Goal: Task Accomplishment & Management: Manage account settings

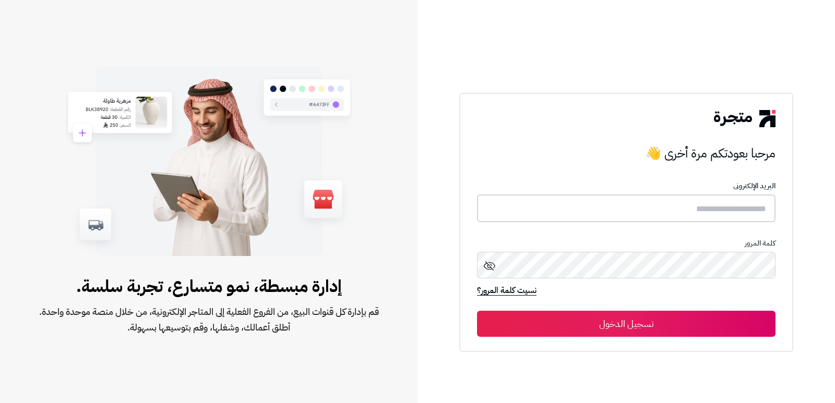
click at [661, 210] on input "text" at bounding box center [626, 209] width 298 height 28
type input "*"
type input "**********"
click at [477, 311] on button "تسجيل الدخول" at bounding box center [626, 324] width 298 height 26
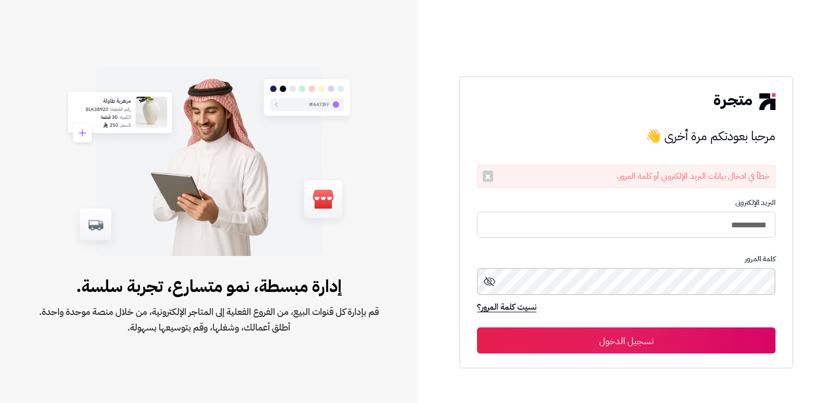
click button "تسجيل الدخول"
click at [477, 328] on button "تسجيل الدخول" at bounding box center [626, 341] width 298 height 26
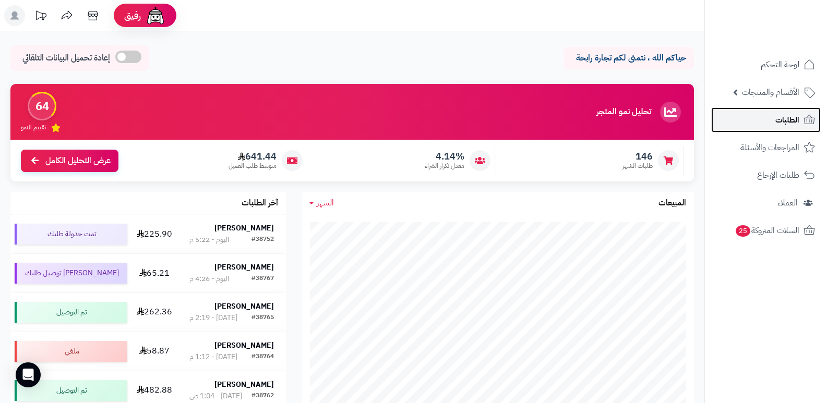
click at [779, 119] on span "الطلبات" at bounding box center [787, 120] width 24 height 15
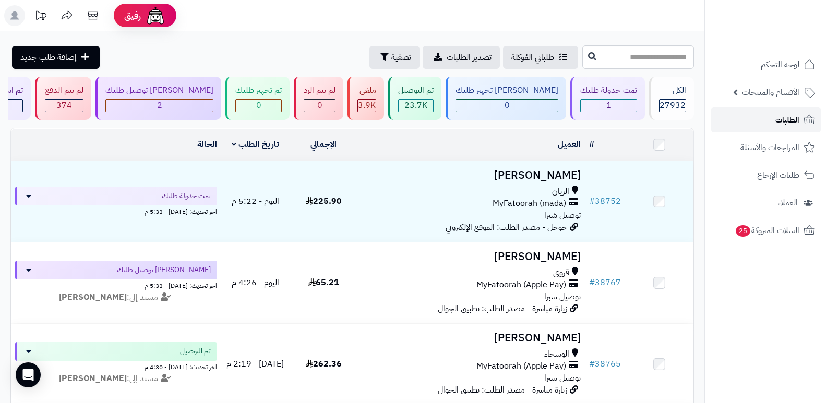
click at [775, 122] on span "الطلبات" at bounding box center [787, 120] width 24 height 15
click at [626, 102] on div "1" at bounding box center [609, 106] width 56 height 12
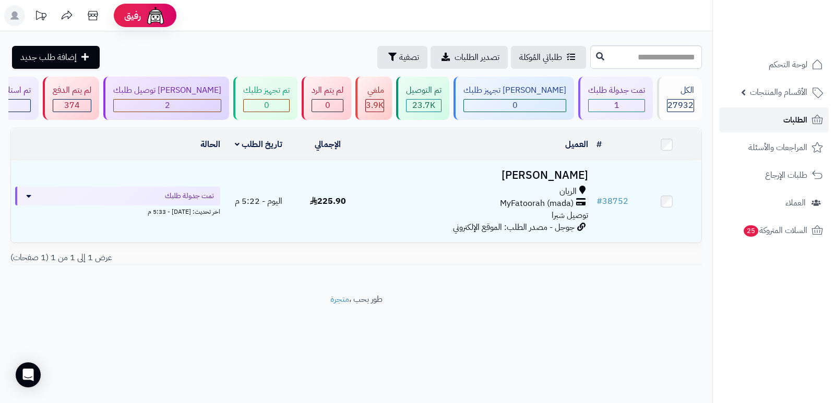
click at [789, 123] on span "الطلبات" at bounding box center [795, 120] width 24 height 15
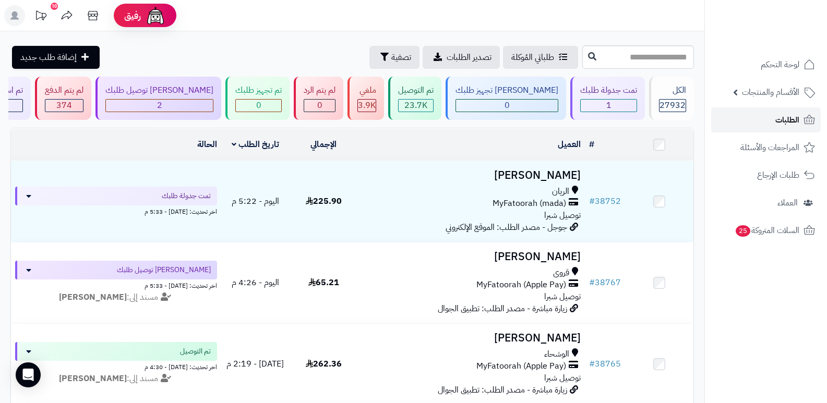
click at [764, 118] on link "الطلبات" at bounding box center [766, 119] width 110 height 25
click at [787, 123] on span "الطلبات" at bounding box center [787, 120] width 24 height 15
click at [778, 116] on span "الطلبات" at bounding box center [787, 120] width 24 height 15
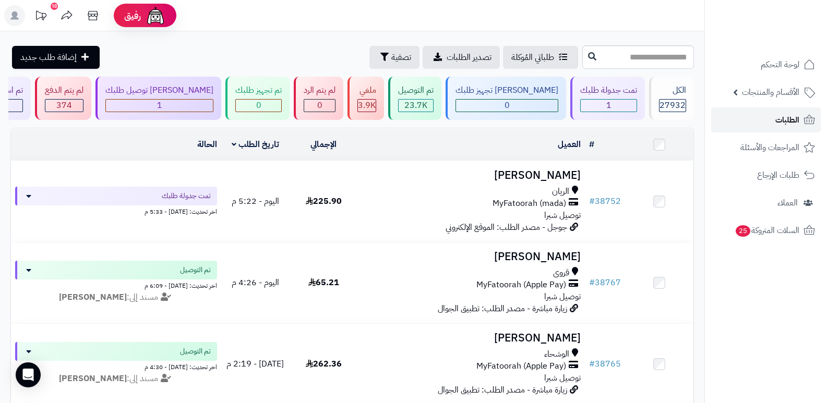
click at [775, 114] on link "الطلبات" at bounding box center [766, 119] width 110 height 25
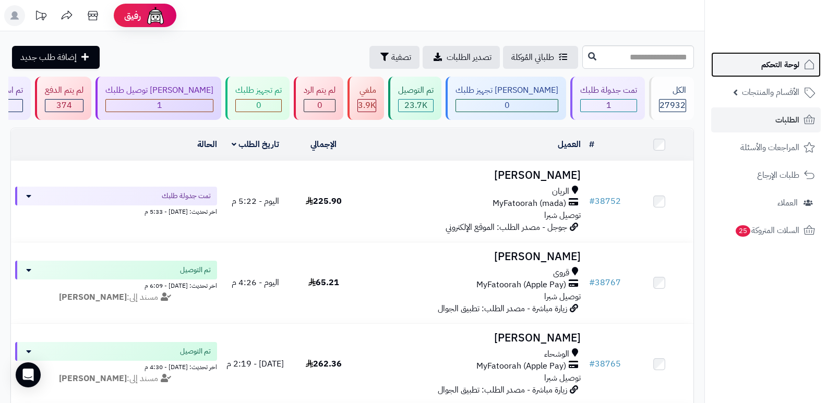
click at [786, 59] on span "لوحة التحكم" at bounding box center [780, 64] width 38 height 15
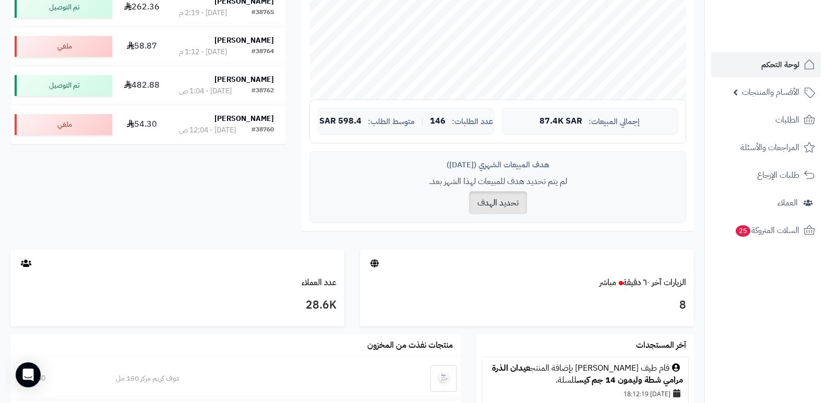
scroll to position [313, 0]
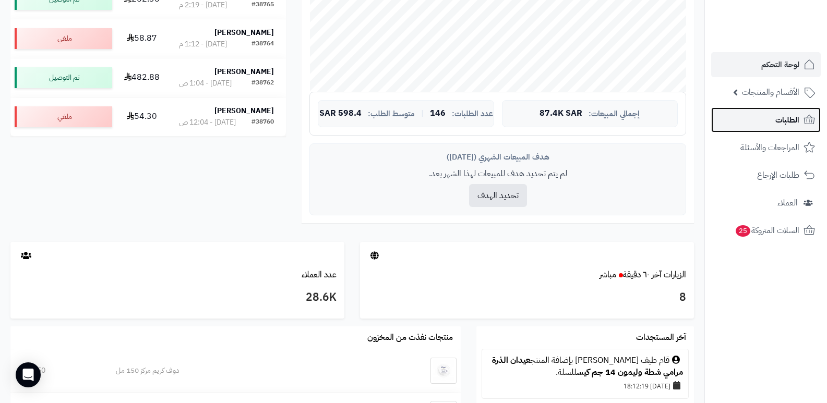
click at [781, 124] on span "الطلبات" at bounding box center [787, 120] width 24 height 15
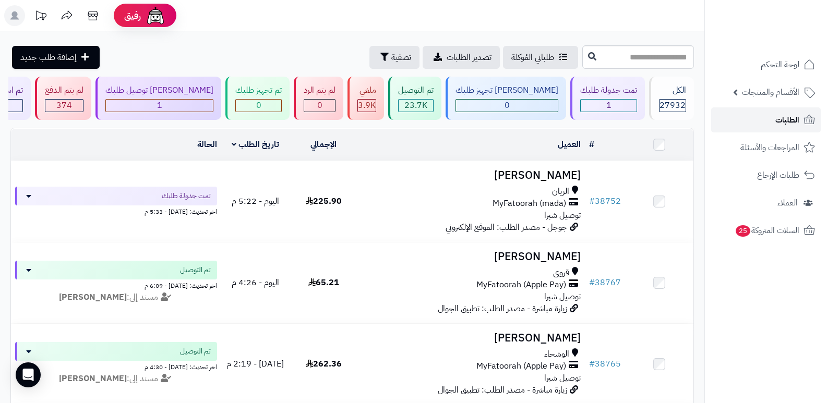
click at [772, 124] on link "الطلبات" at bounding box center [766, 119] width 110 height 25
click at [774, 111] on link "الطلبات" at bounding box center [766, 119] width 110 height 25
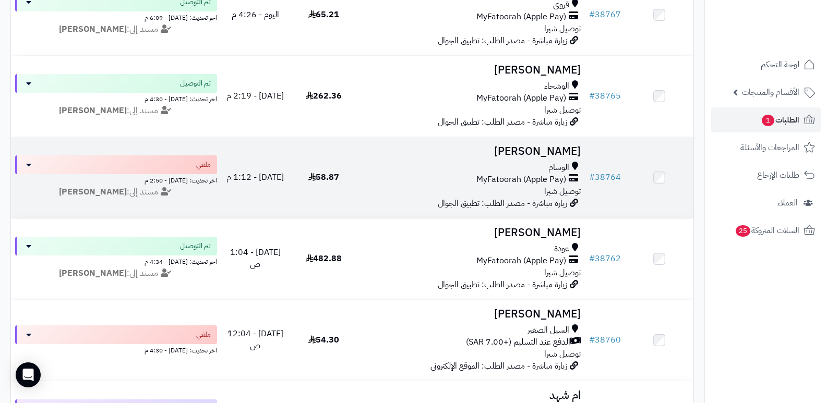
scroll to position [417, 0]
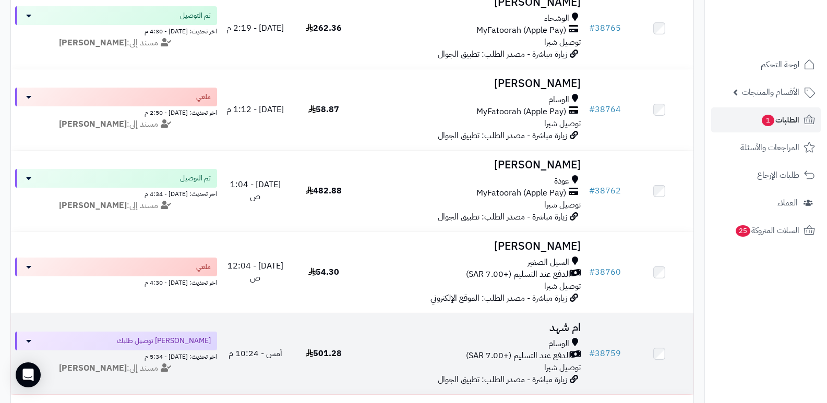
click at [580, 325] on h3 "ام شهد" at bounding box center [471, 328] width 219 height 12
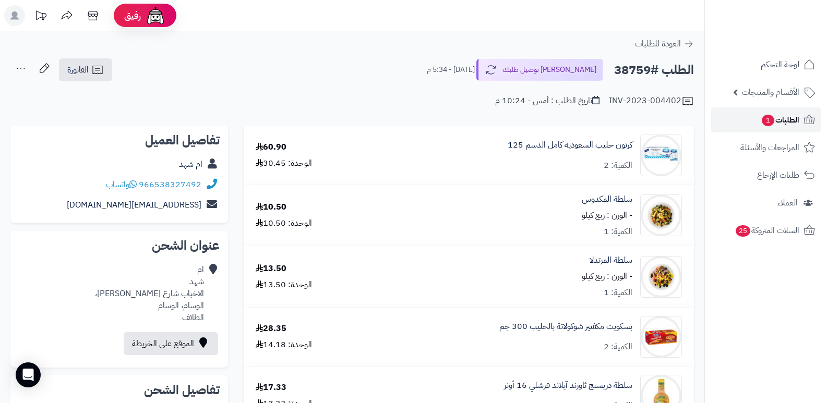
click at [782, 123] on span "الطلبات 1" at bounding box center [780, 120] width 39 height 15
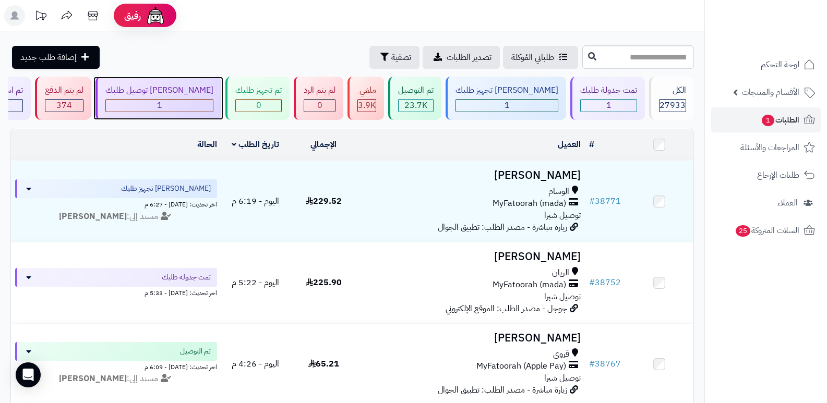
click at [204, 104] on div "1" at bounding box center [159, 106] width 107 height 12
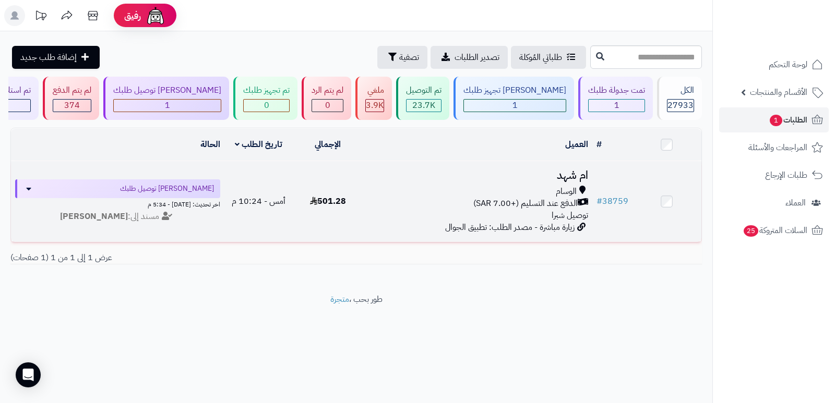
click at [581, 172] on h3 "ام شهد" at bounding box center [477, 176] width 222 height 12
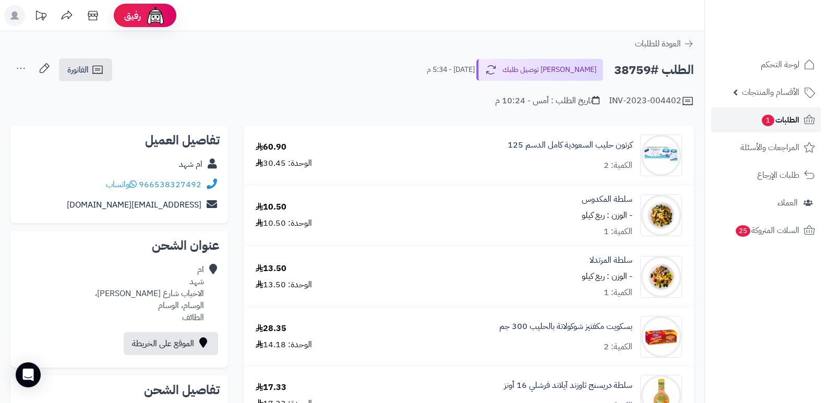
click at [786, 121] on span "الطلبات 1" at bounding box center [780, 120] width 39 height 15
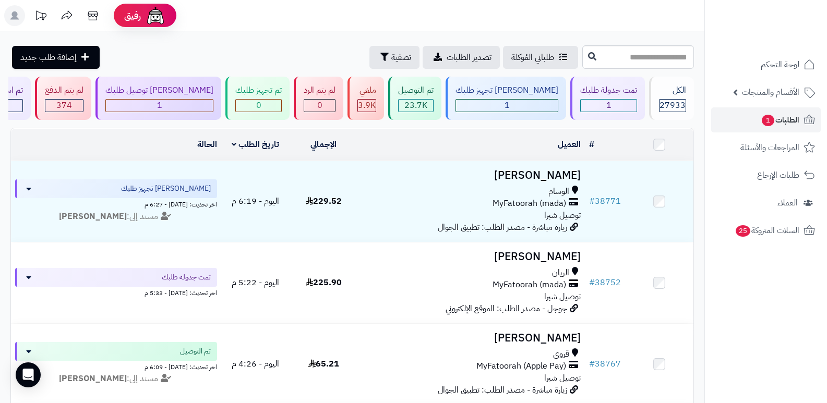
click at [786, 105] on ul "لوحة التحكم الأقسام والمنتجات المنتجات الأقسام الماركات مواصفات المنتجات مواصفا…" at bounding box center [766, 147] width 122 height 191
click at [784, 119] on span "الطلبات 1" at bounding box center [780, 120] width 39 height 15
click at [782, 120] on span "الطلبات 1" at bounding box center [780, 120] width 39 height 15
click at [785, 119] on span "الطلبات" at bounding box center [787, 120] width 24 height 15
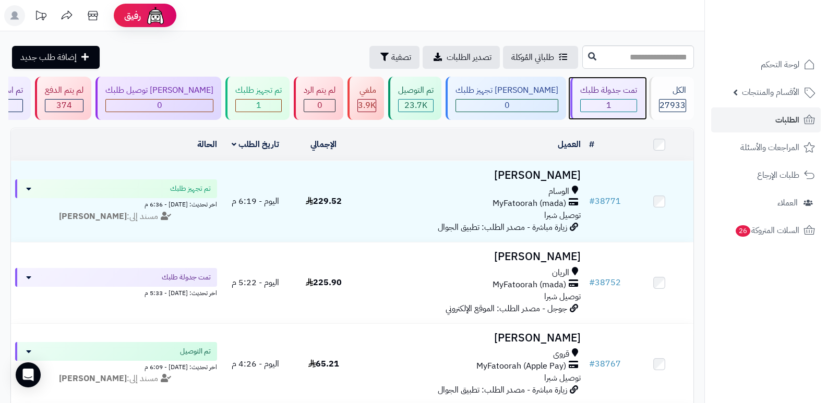
click at [616, 103] on div "1" at bounding box center [609, 106] width 56 height 12
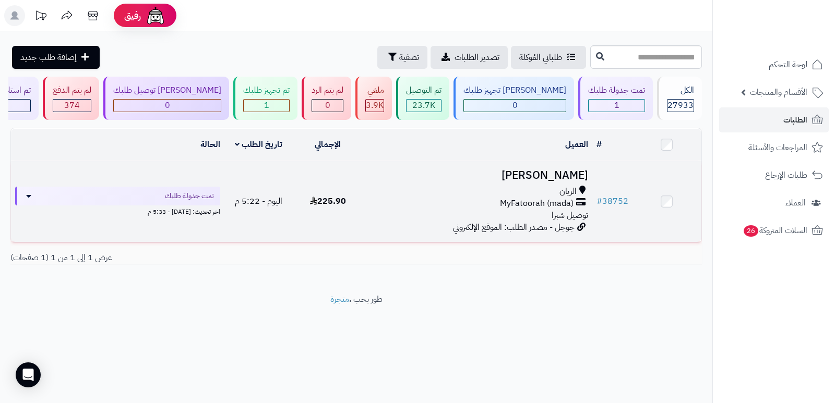
click at [573, 175] on h3 "منصور خالد" at bounding box center [477, 176] width 222 height 12
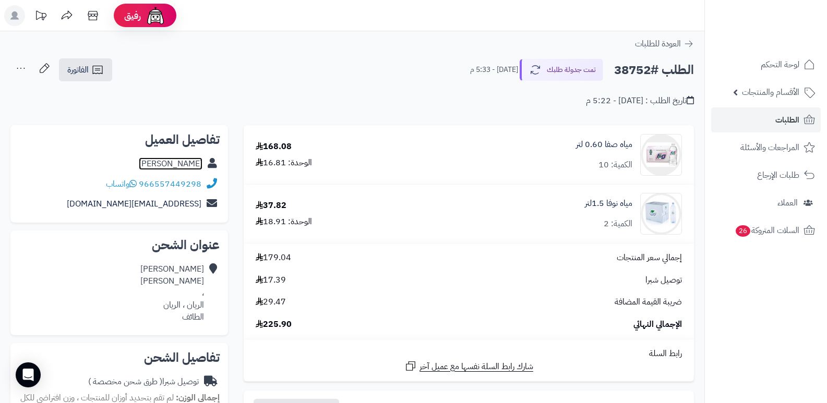
click at [184, 158] on link "[PERSON_NAME]" at bounding box center [171, 164] width 64 height 13
click at [796, 118] on span "الطلبات" at bounding box center [787, 120] width 24 height 15
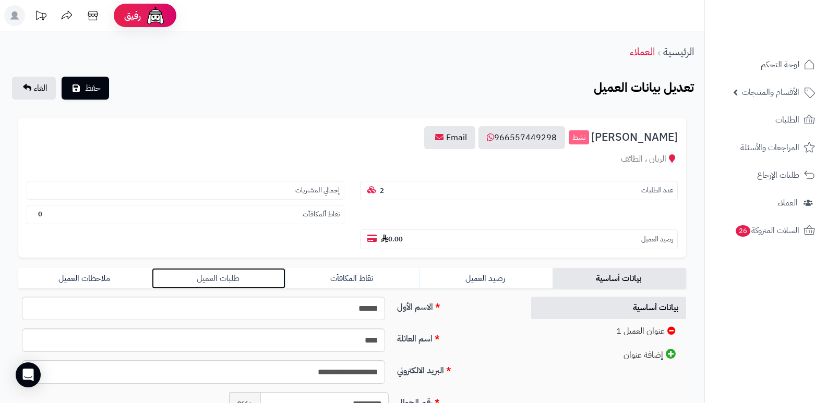
click at [217, 276] on link "طلبات العميل" at bounding box center [219, 278] width 134 height 21
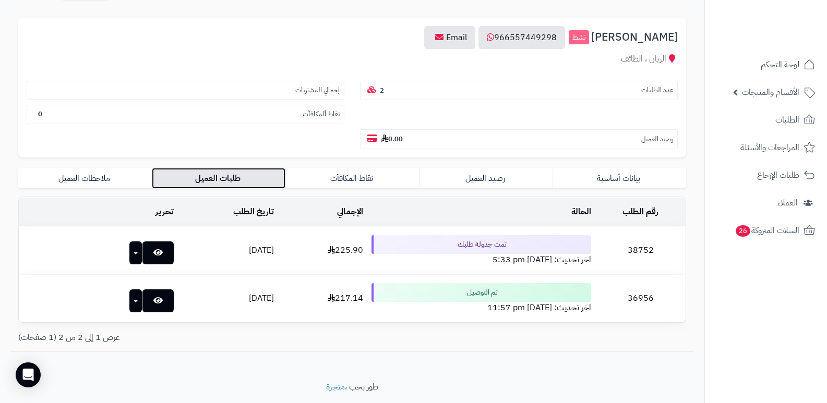
scroll to position [104, 0]
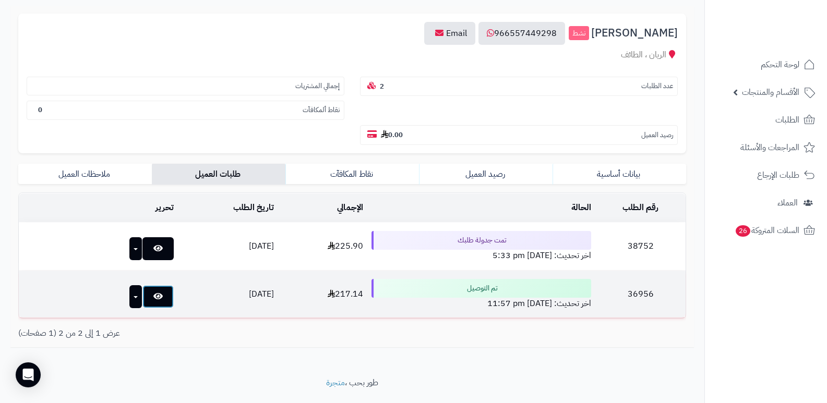
click at [152, 296] on link at bounding box center [157, 296] width 31 height 23
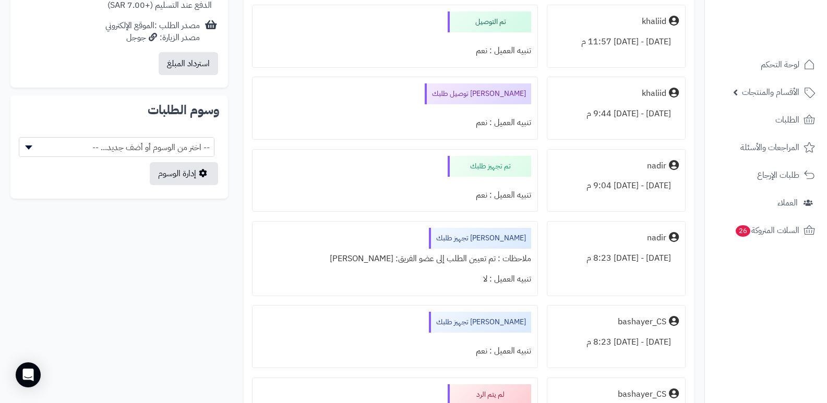
scroll to position [522, 0]
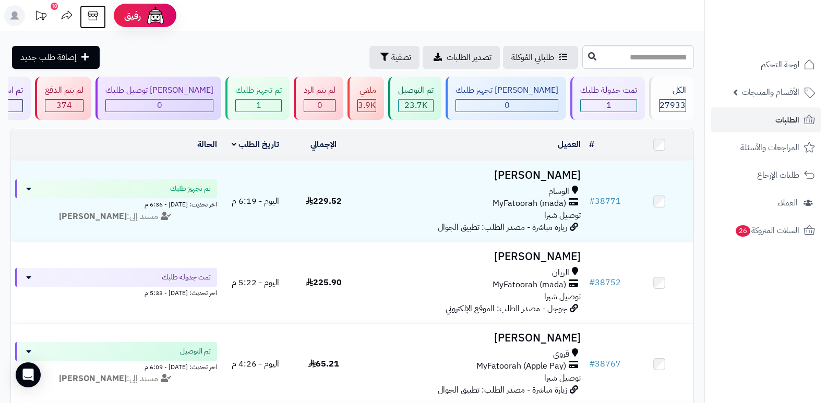
click at [95, 13] on icon at bounding box center [92, 15] width 21 height 21
click at [764, 98] on span "الأقسام والمنتجات" at bounding box center [770, 92] width 57 height 15
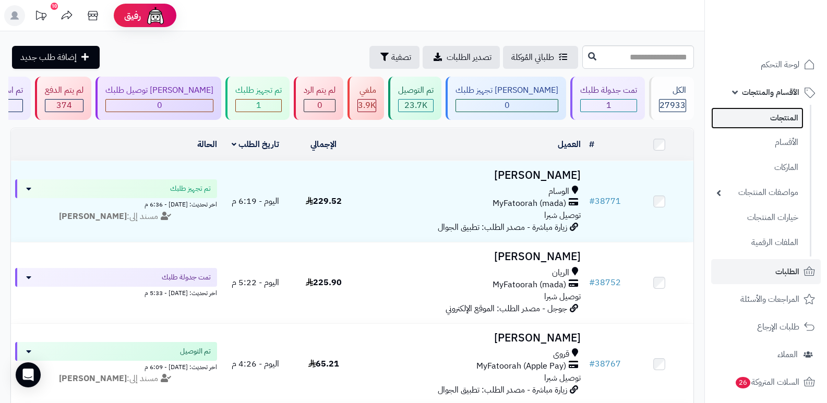
click at [774, 123] on link "المنتجات" at bounding box center [757, 117] width 92 height 21
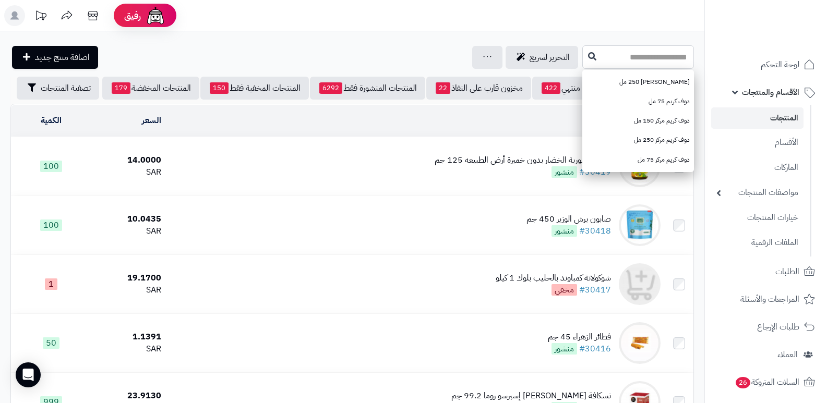
paste input "**********"
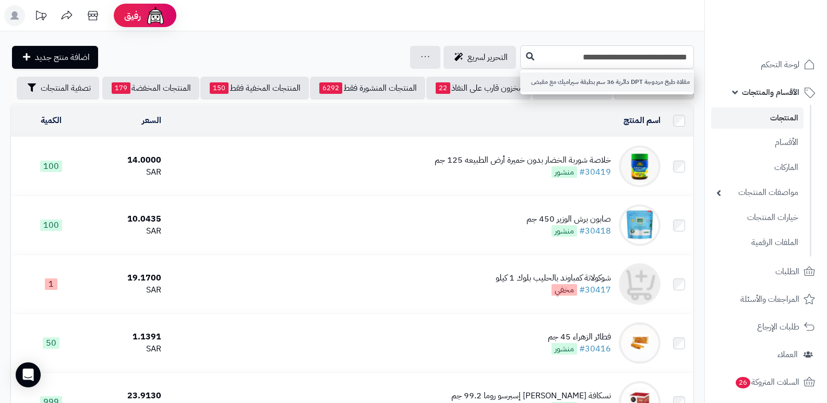
type input "**********"
click at [551, 76] on link "مقلاة طبخ مزدوجة DPT دائرية 36 سم بطبقة سيراميك مع مقبض" at bounding box center [607, 82] width 174 height 19
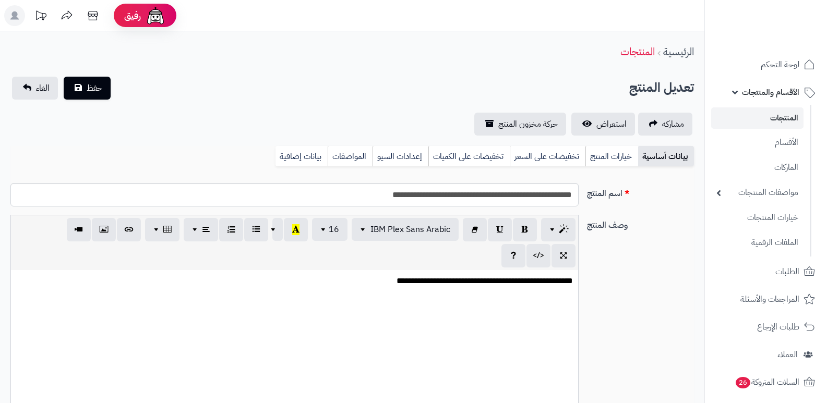
scroll to position [1195, 0]
click at [654, 122] on link "مشاركه" at bounding box center [665, 124] width 54 height 23
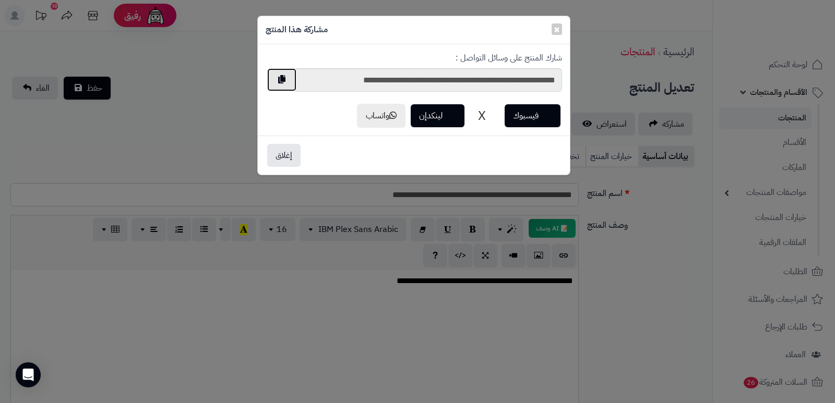
click at [274, 79] on button "button" at bounding box center [281, 79] width 29 height 23
drag, startPoint x: 284, startPoint y: 153, endPoint x: 289, endPoint y: 147, distance: 8.6
click at [289, 147] on button "إغلاق" at bounding box center [283, 154] width 33 height 23
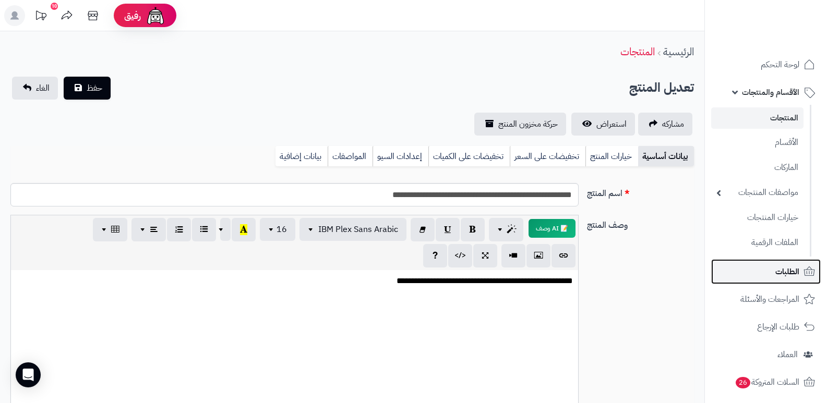
click at [792, 270] on span "الطلبات" at bounding box center [787, 272] width 24 height 15
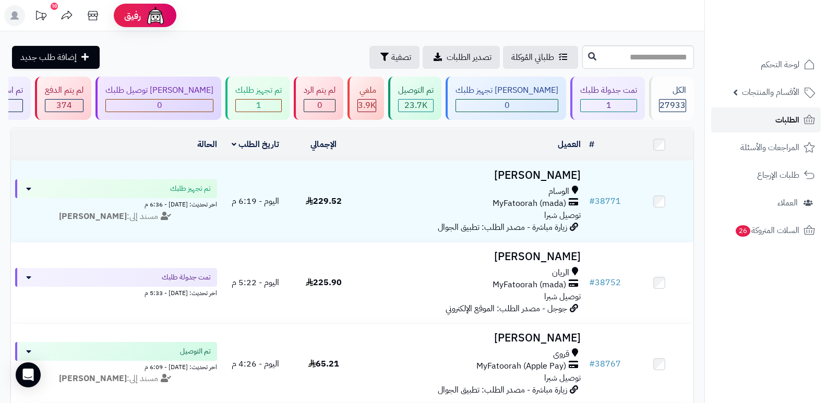
click at [787, 120] on span "الطلبات" at bounding box center [787, 120] width 24 height 15
click at [781, 117] on span "الطلبات" at bounding box center [787, 120] width 24 height 15
click at [761, 123] on link "الطلبات" at bounding box center [766, 119] width 110 height 25
click at [779, 121] on span "الطلبات" at bounding box center [787, 120] width 24 height 15
click at [789, 123] on span "الطلبات" at bounding box center [787, 120] width 24 height 15
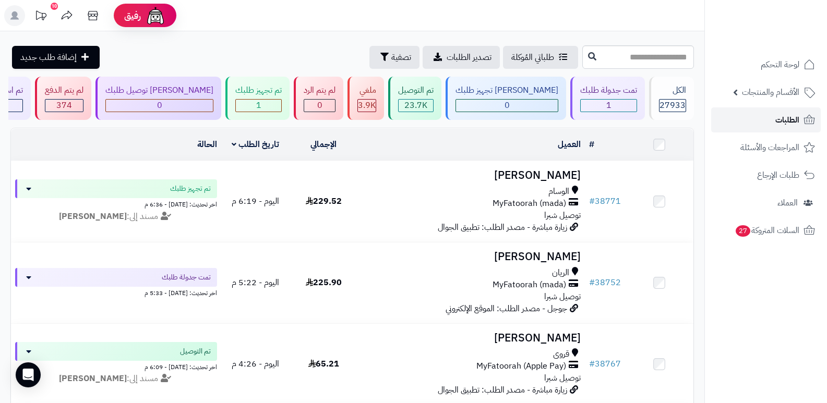
click at [777, 114] on span "الطلبات" at bounding box center [787, 120] width 24 height 15
click at [784, 121] on span "الطلبات" at bounding box center [787, 120] width 24 height 15
click at [89, 15] on icon at bounding box center [92, 15] width 21 height 21
click at [797, 124] on span "الطلبات" at bounding box center [787, 120] width 24 height 15
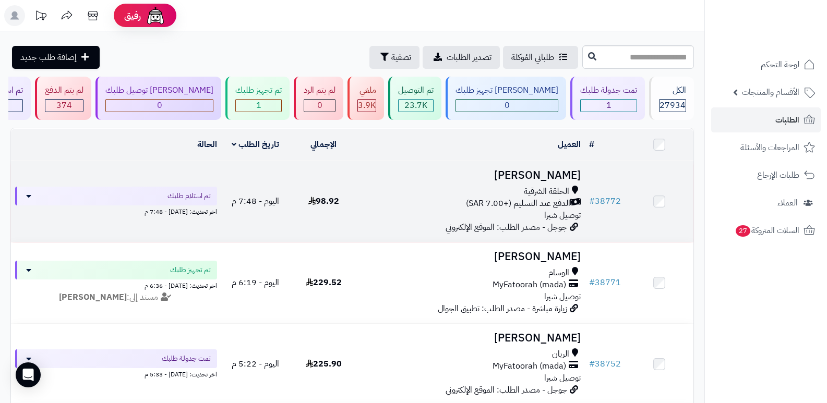
click at [550, 176] on h3 "[PERSON_NAME]" at bounding box center [471, 176] width 219 height 12
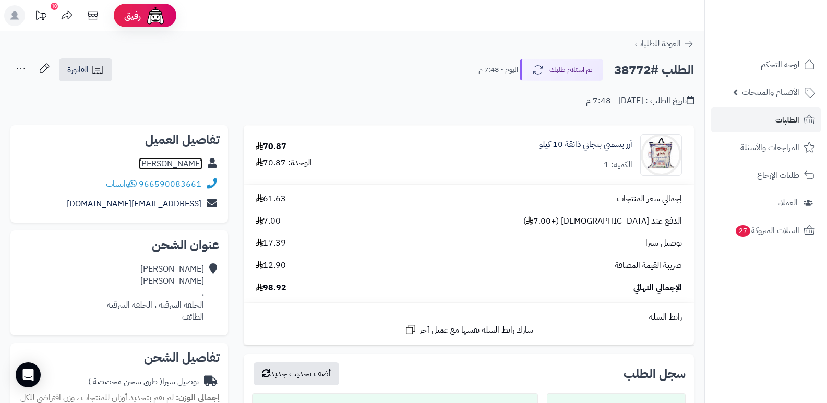
click at [185, 165] on link "محمد الشمراني" at bounding box center [171, 164] width 64 height 13
click at [619, 69] on h2 "الطلب #38772" at bounding box center [654, 69] width 80 height 21
copy h2 "38772"
click at [774, 121] on link "الطلبات" at bounding box center [766, 119] width 110 height 25
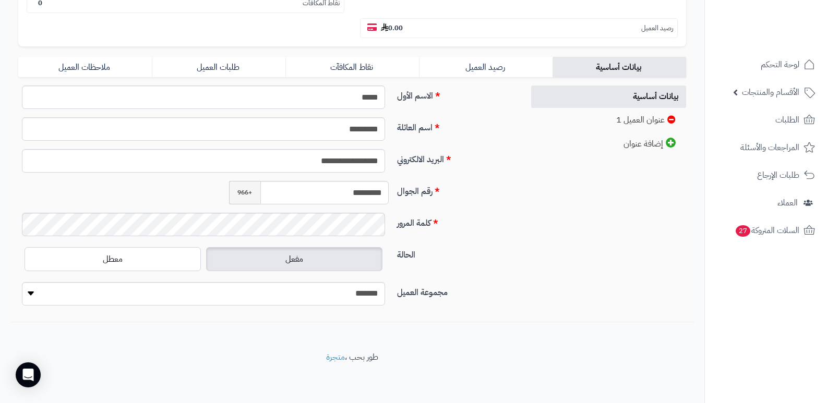
scroll to position [212, 0]
click at [350, 190] on input "*********" at bounding box center [324, 192] width 129 height 23
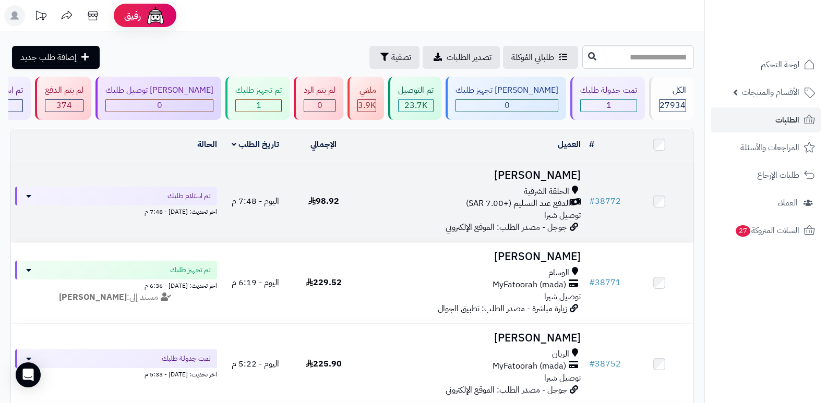
click at [552, 170] on h3 "محمد الشمراني" at bounding box center [471, 176] width 219 height 12
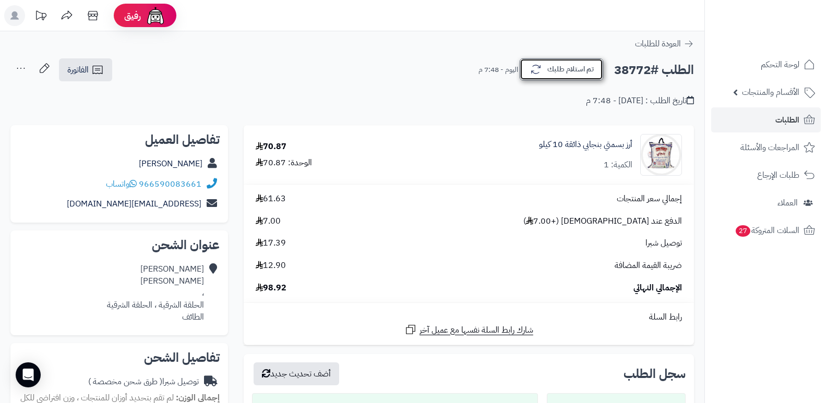
click at [581, 64] on button "تم استلام طلبك" at bounding box center [561, 69] width 83 height 22
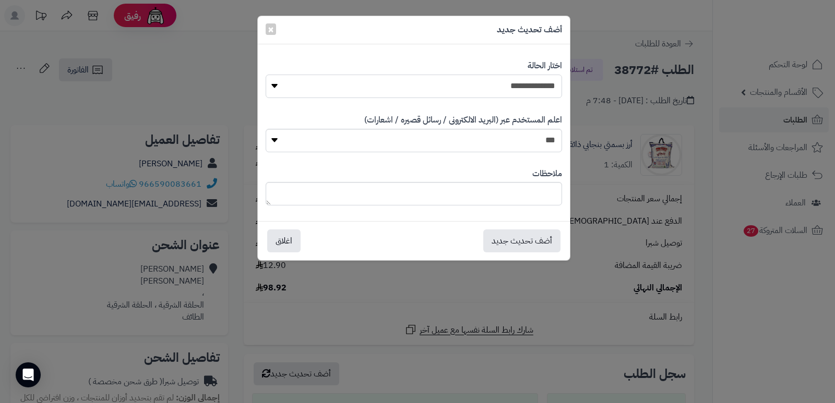
click at [549, 88] on select "**********" at bounding box center [414, 86] width 296 height 23
select select "*"
click at [266, 75] on select "**********" at bounding box center [414, 86] width 296 height 23
click at [540, 237] on button "أضف تحديث جديد" at bounding box center [521, 240] width 77 height 23
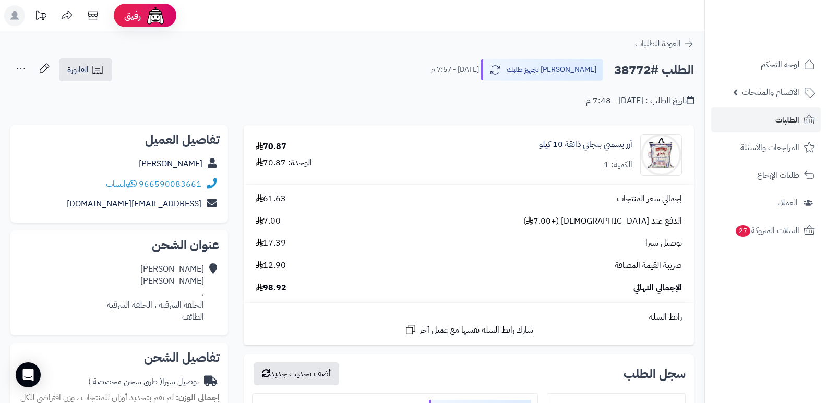
click at [21, 65] on icon at bounding box center [20, 68] width 21 height 21
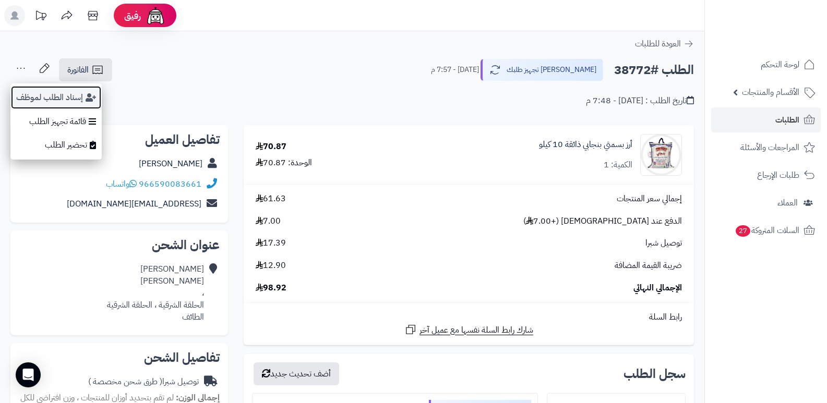
click at [55, 97] on button "إسناد الطلب لموظف" at bounding box center [55, 98] width 91 height 24
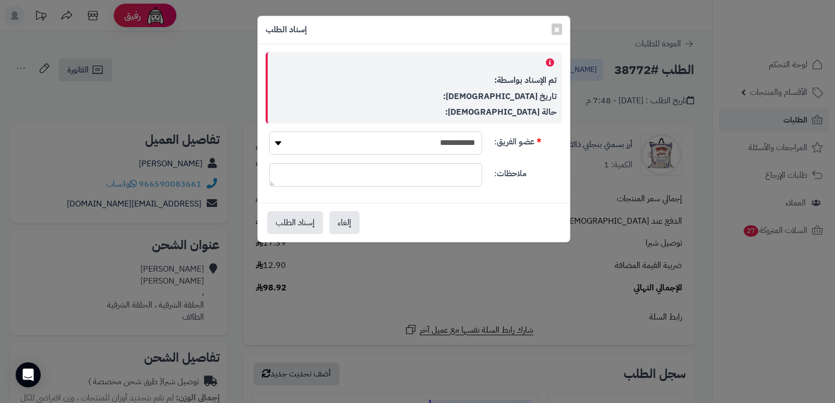
click at [369, 143] on select "**********" at bounding box center [375, 142] width 213 height 23
select select "**"
click at [269, 131] on select "**********" at bounding box center [375, 142] width 213 height 23
click at [299, 216] on button "إسناد الطلب" at bounding box center [295, 222] width 56 height 23
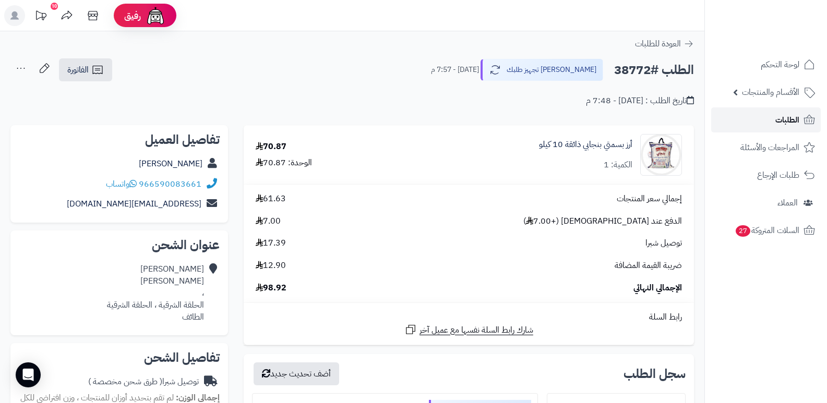
click at [782, 116] on span "الطلبات" at bounding box center [787, 120] width 24 height 15
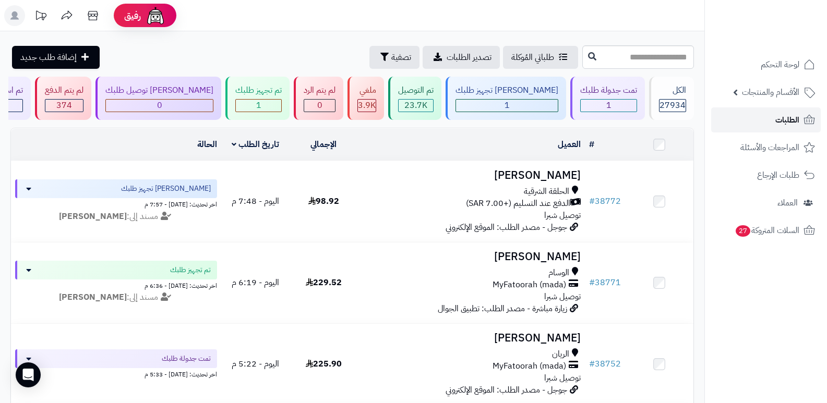
click at [774, 118] on link "الطلبات" at bounding box center [766, 119] width 110 height 25
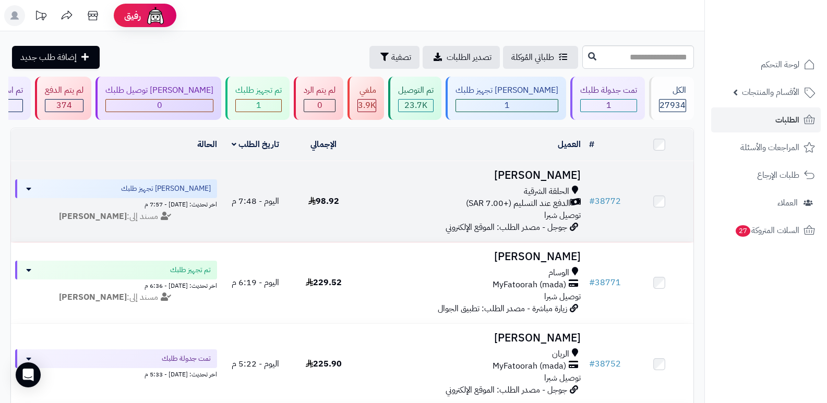
click at [544, 173] on h3 "[PERSON_NAME]" at bounding box center [471, 176] width 219 height 12
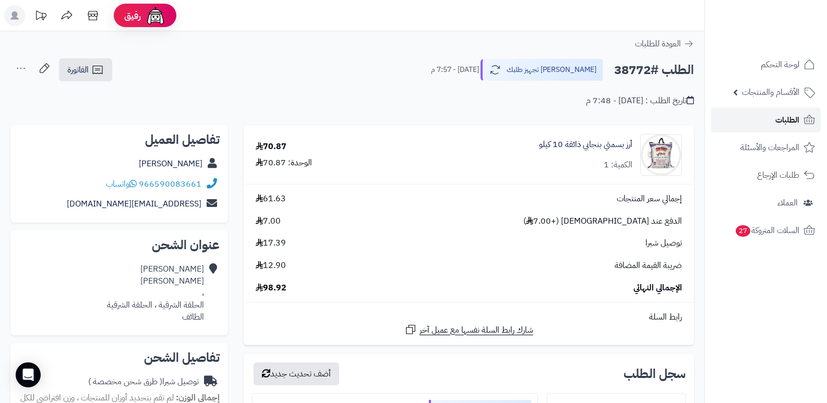
click at [785, 123] on span "الطلبات" at bounding box center [787, 120] width 24 height 15
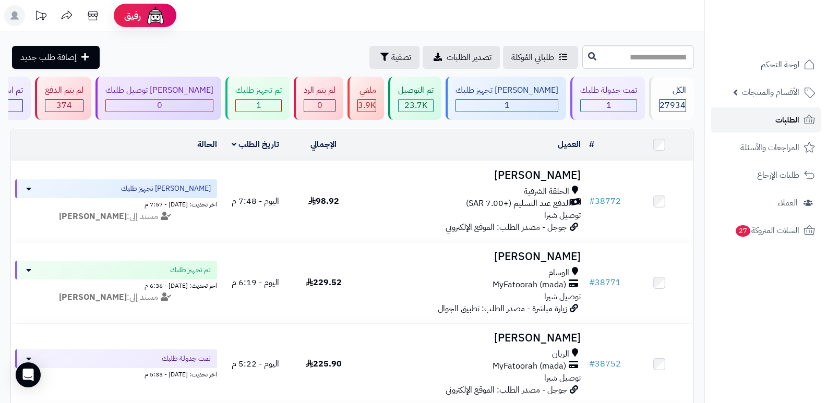
click at [785, 127] on link "الطلبات" at bounding box center [766, 119] width 110 height 25
